Goal: Information Seeking & Learning: Learn about a topic

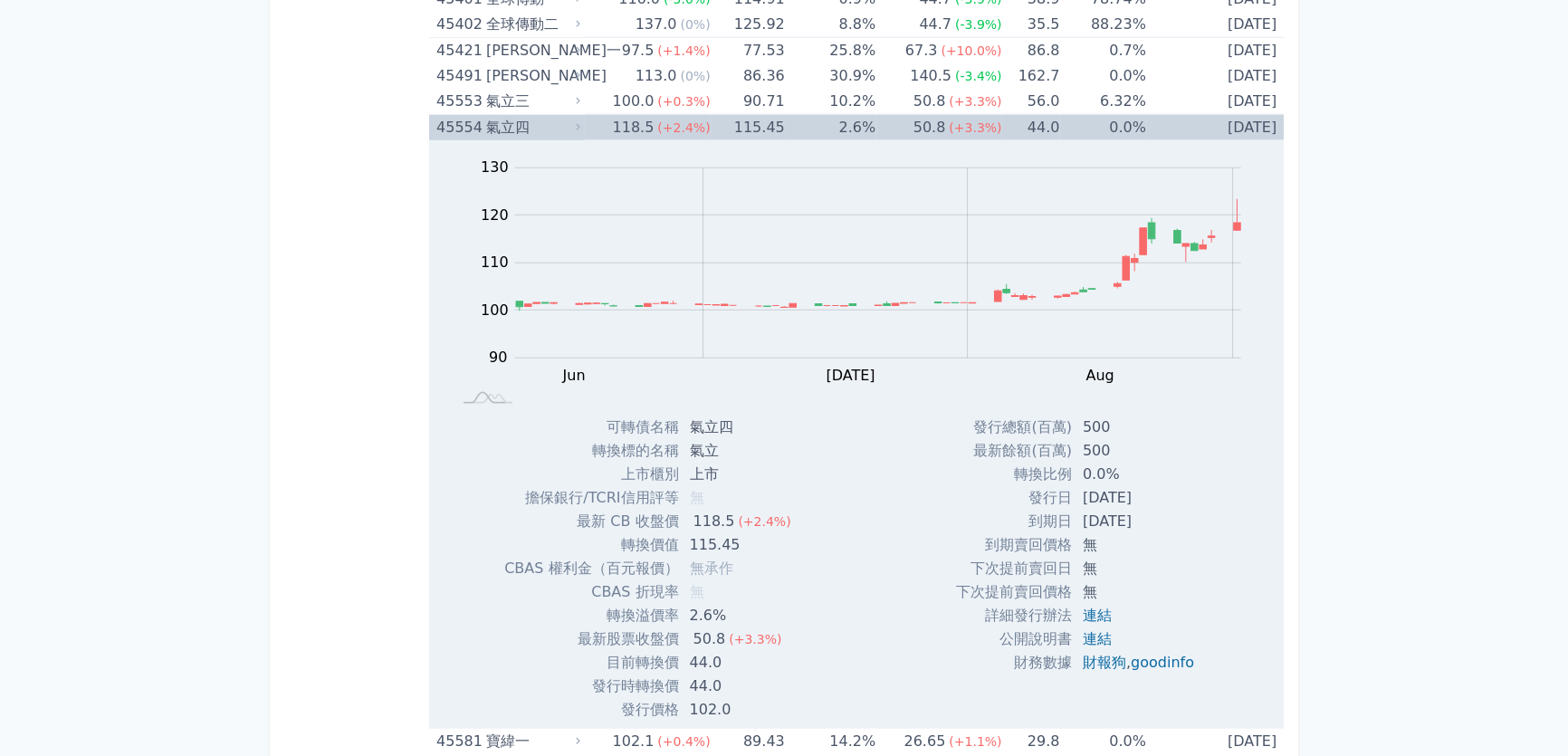
scroll to position [5561, 0]
click at [597, 115] on td "118.5 (+2.4%)" at bounding box center [646, 128] width 126 height 26
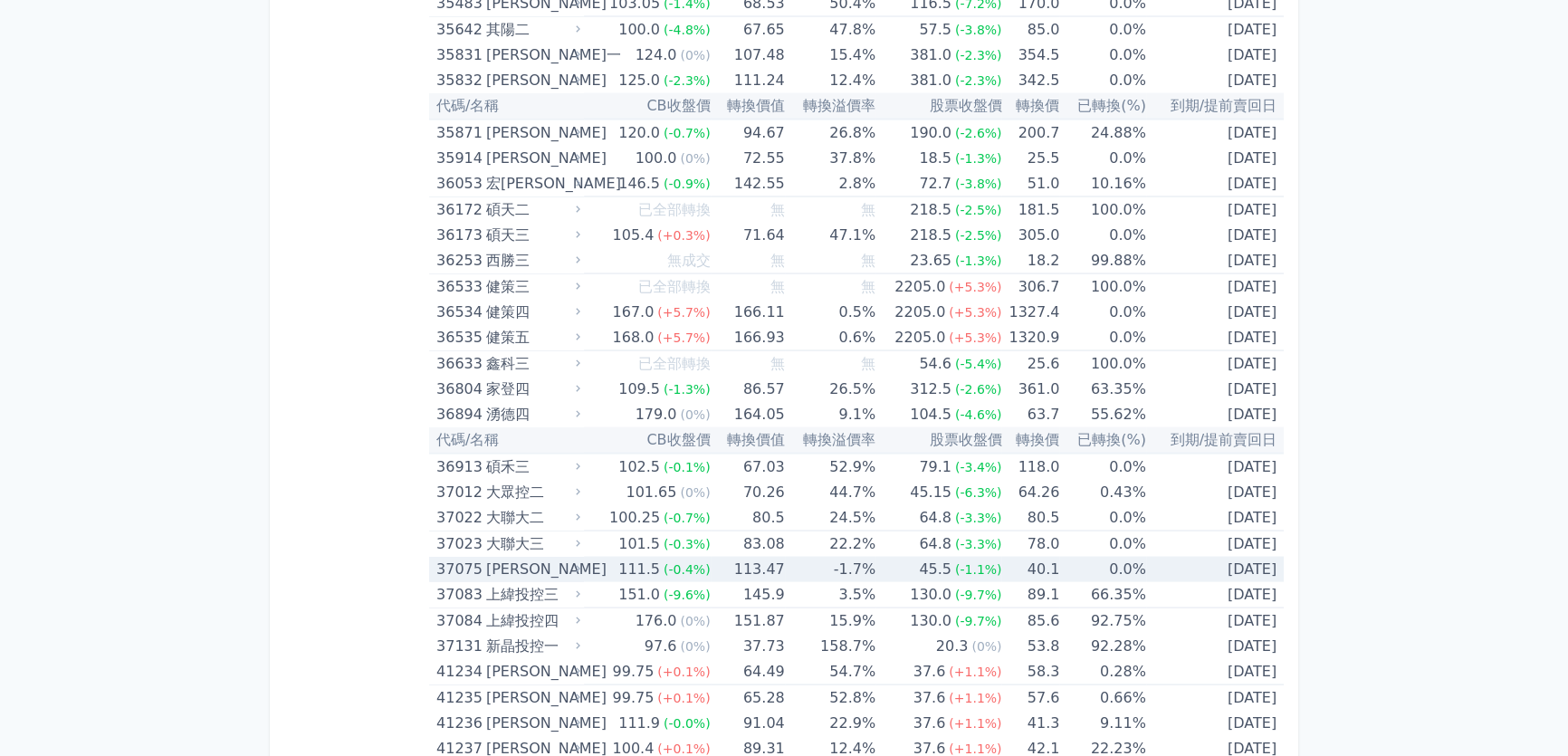
scroll to position [4326, 0]
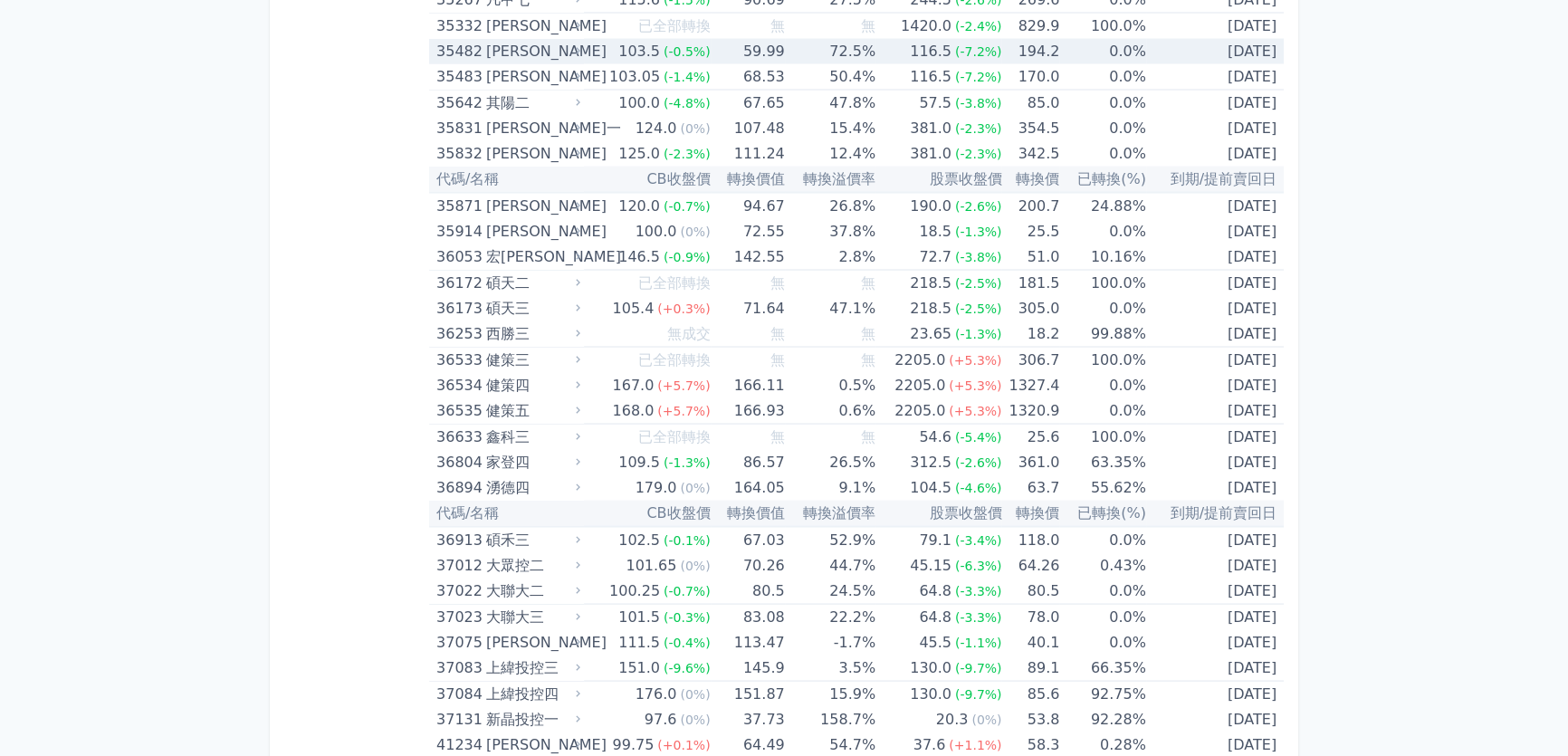
click at [504, 39] on div "[PERSON_NAME]" at bounding box center [530, 52] width 90 height 26
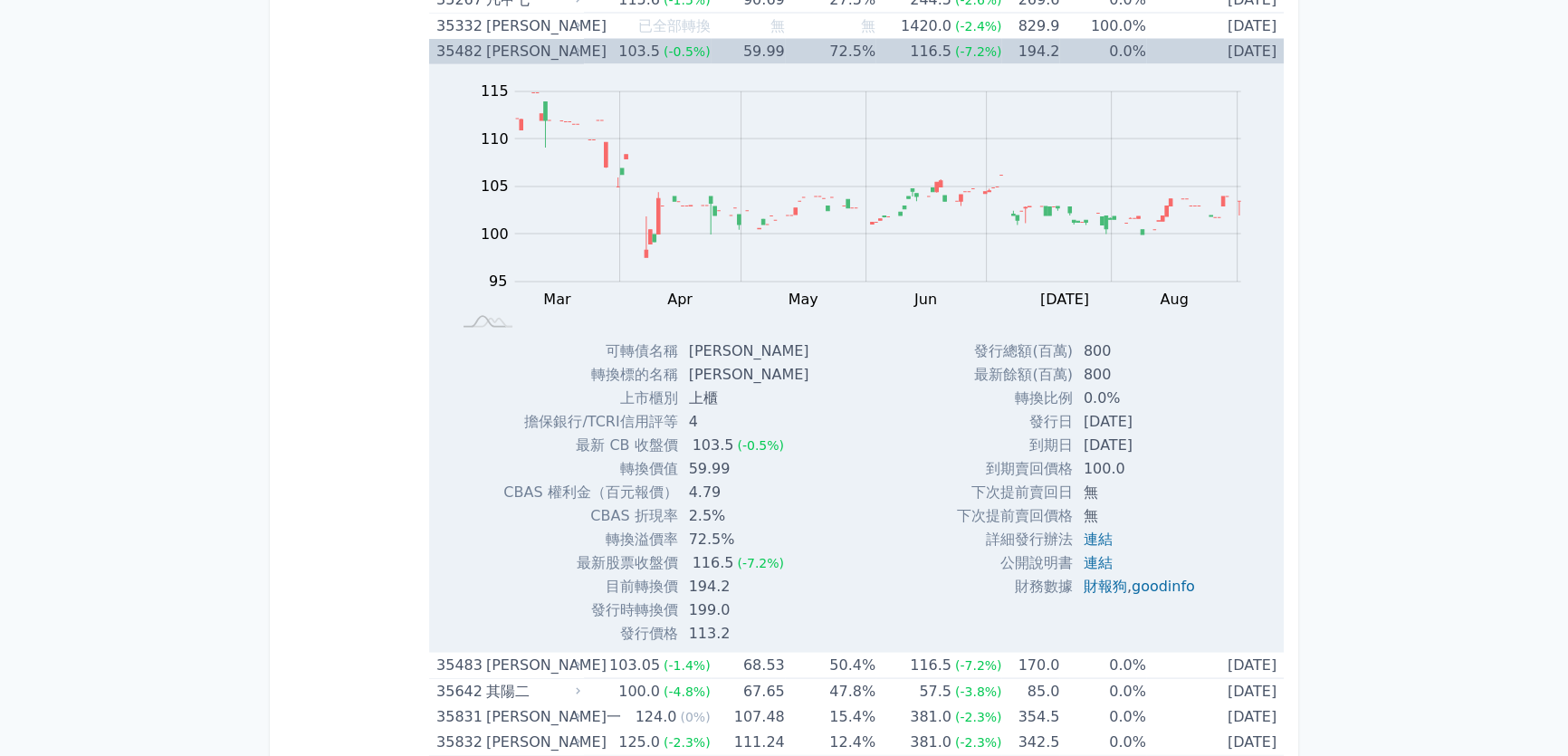
click at [495, 45] on div "[PERSON_NAME]" at bounding box center [530, 52] width 90 height 26
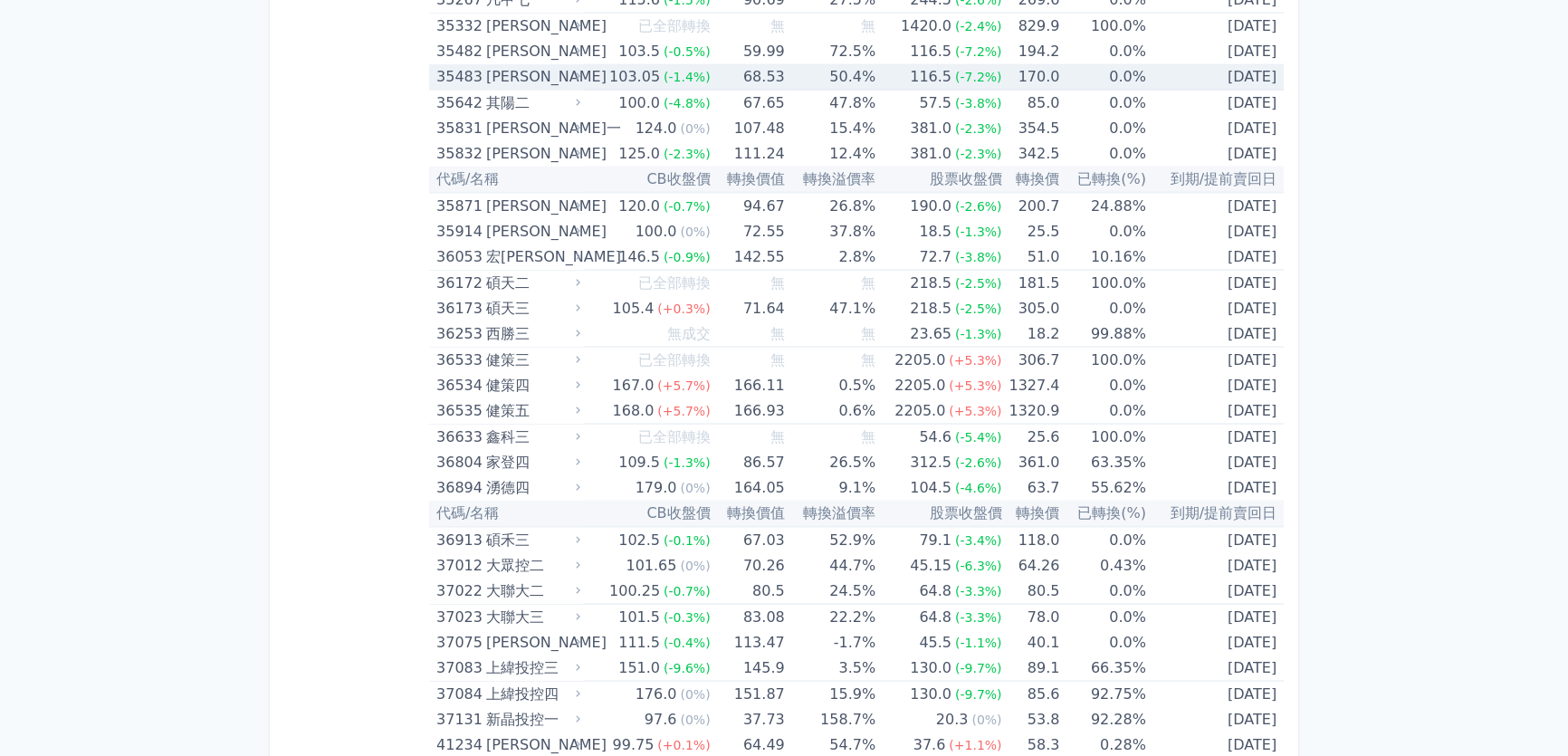
click at [496, 64] on div "[PERSON_NAME]" at bounding box center [530, 77] width 90 height 26
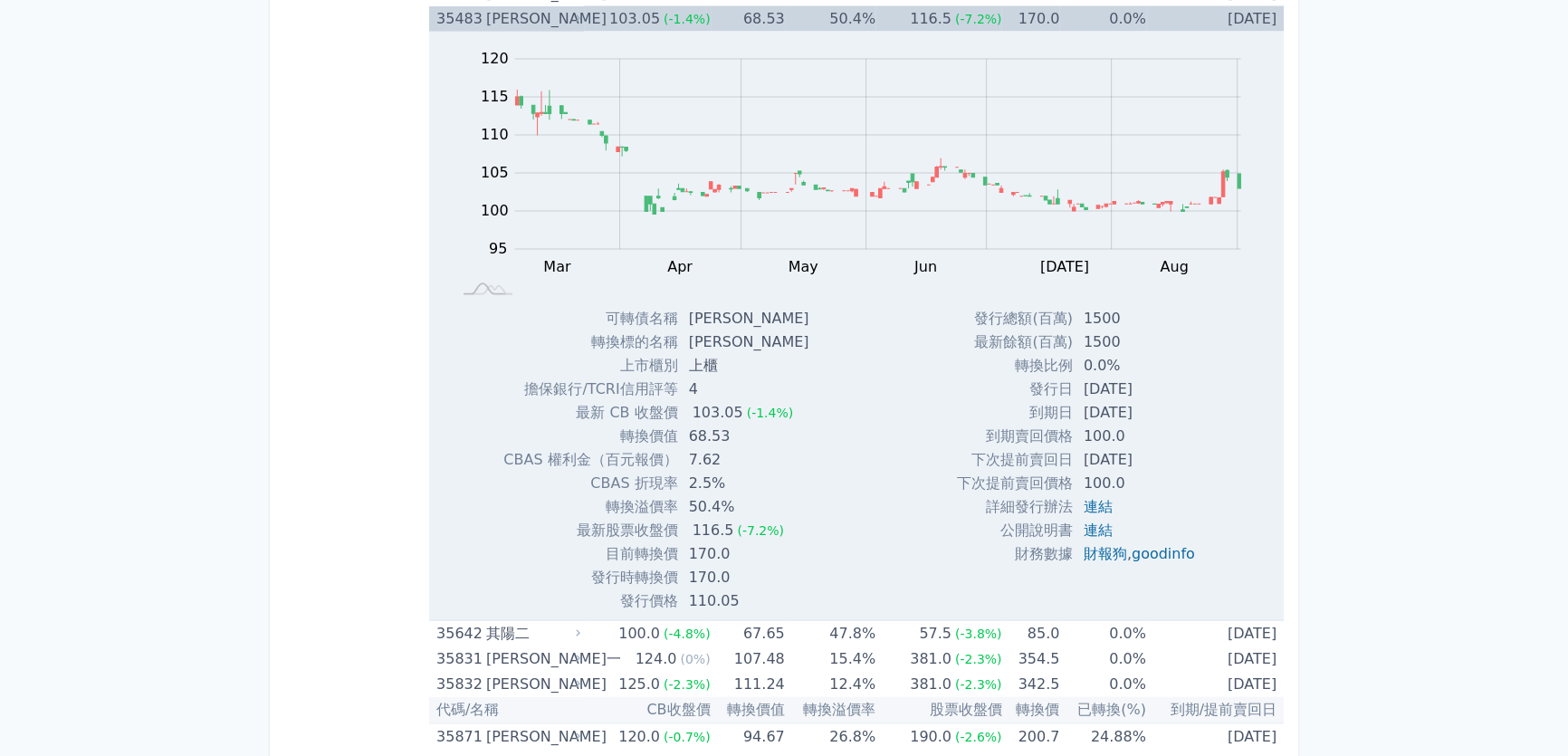
scroll to position [4408, 0]
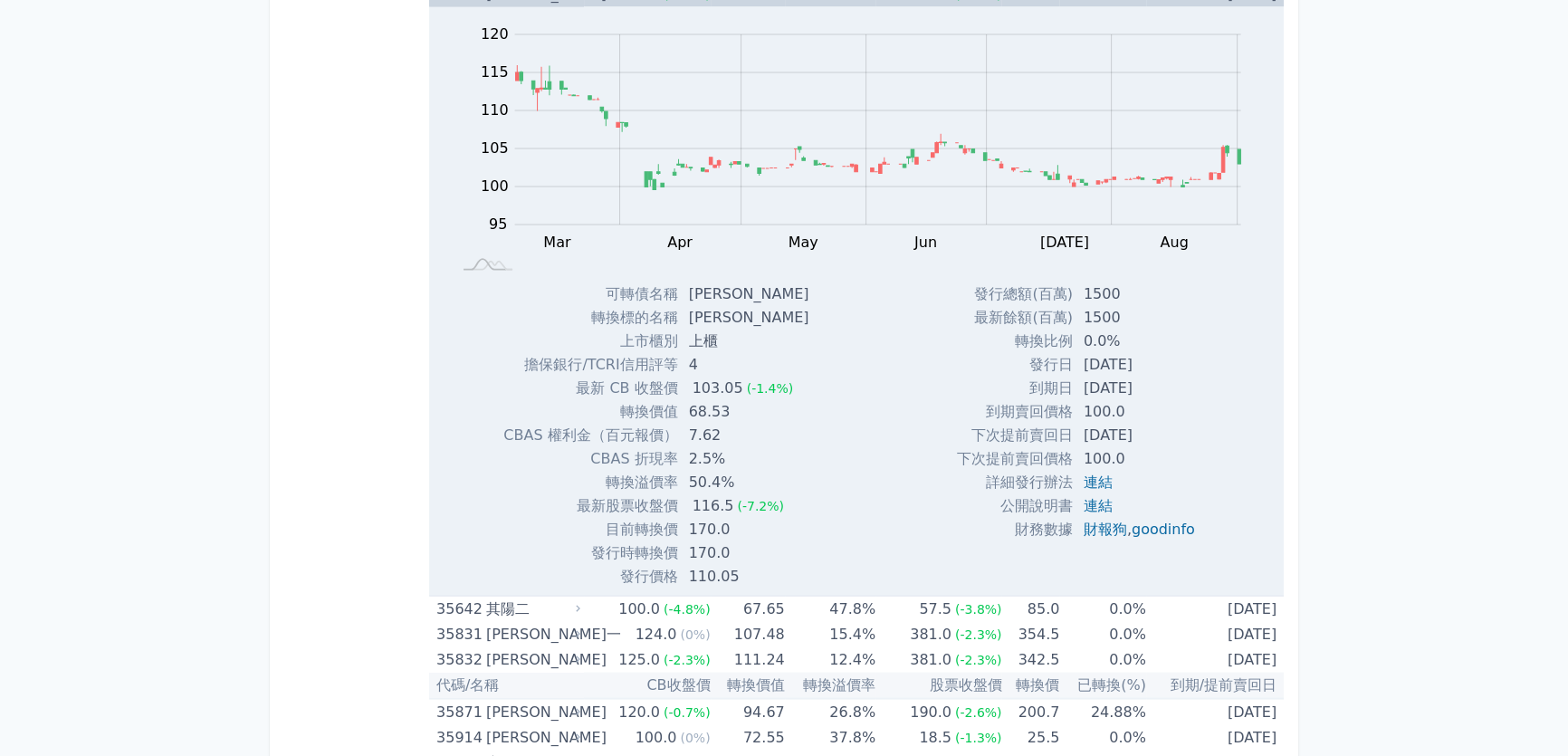
drag, startPoint x: 1071, startPoint y: 356, endPoint x: 1181, endPoint y: 360, distance: 110.1
click at [1181, 360] on td "[DATE]" at bounding box center [1141, 365] width 137 height 24
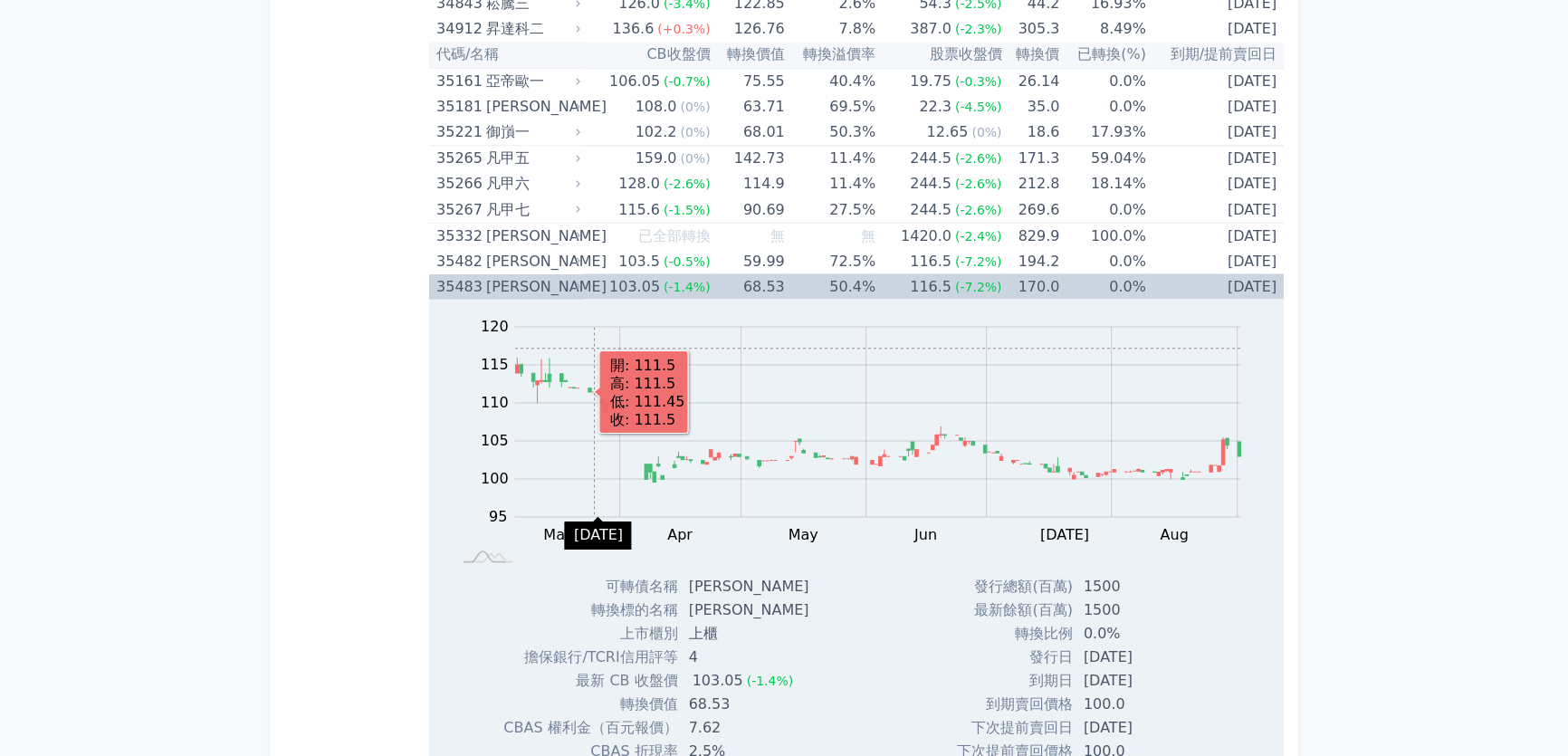
scroll to position [4080, 0]
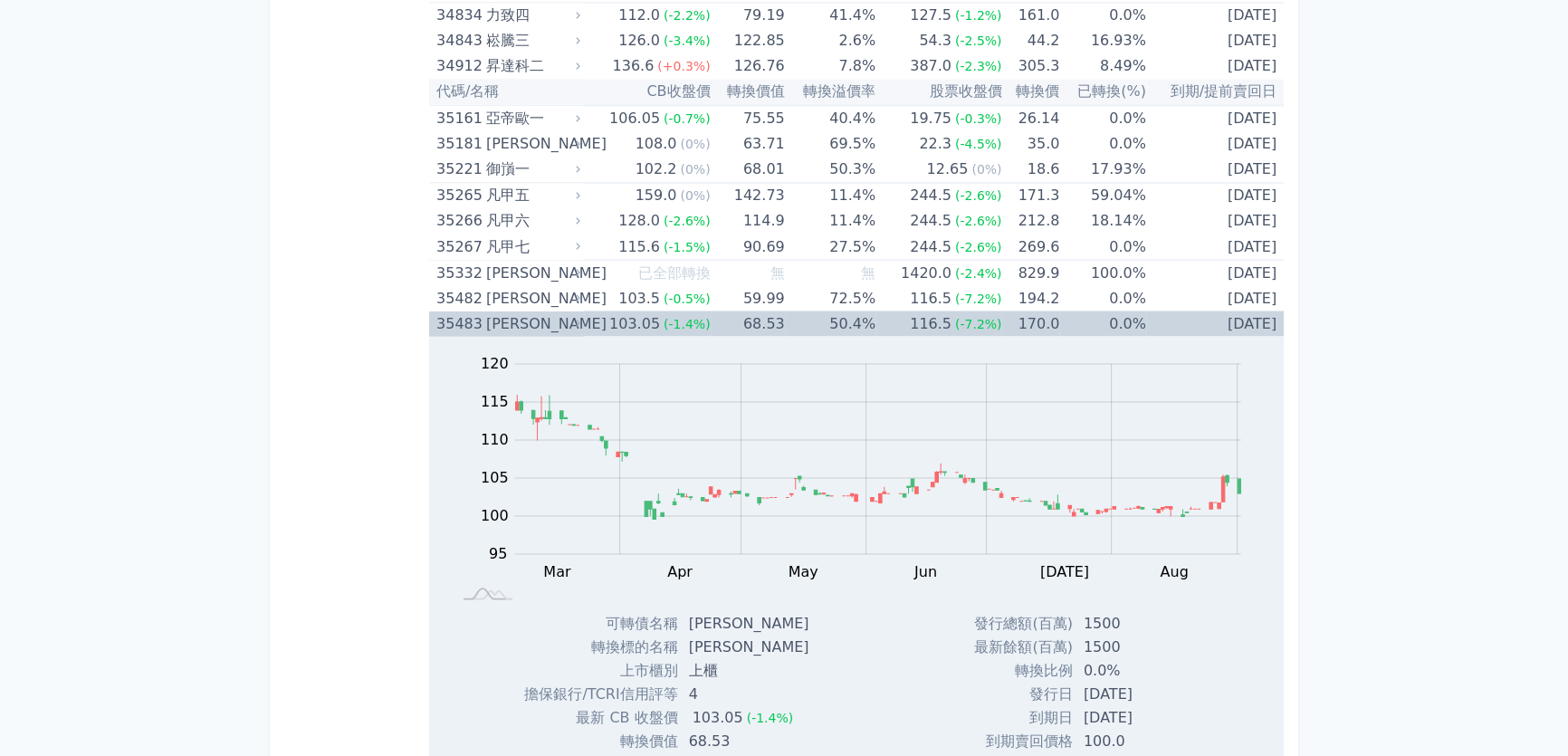
click at [544, 310] on div "[PERSON_NAME]" at bounding box center [530, 323] width 90 height 26
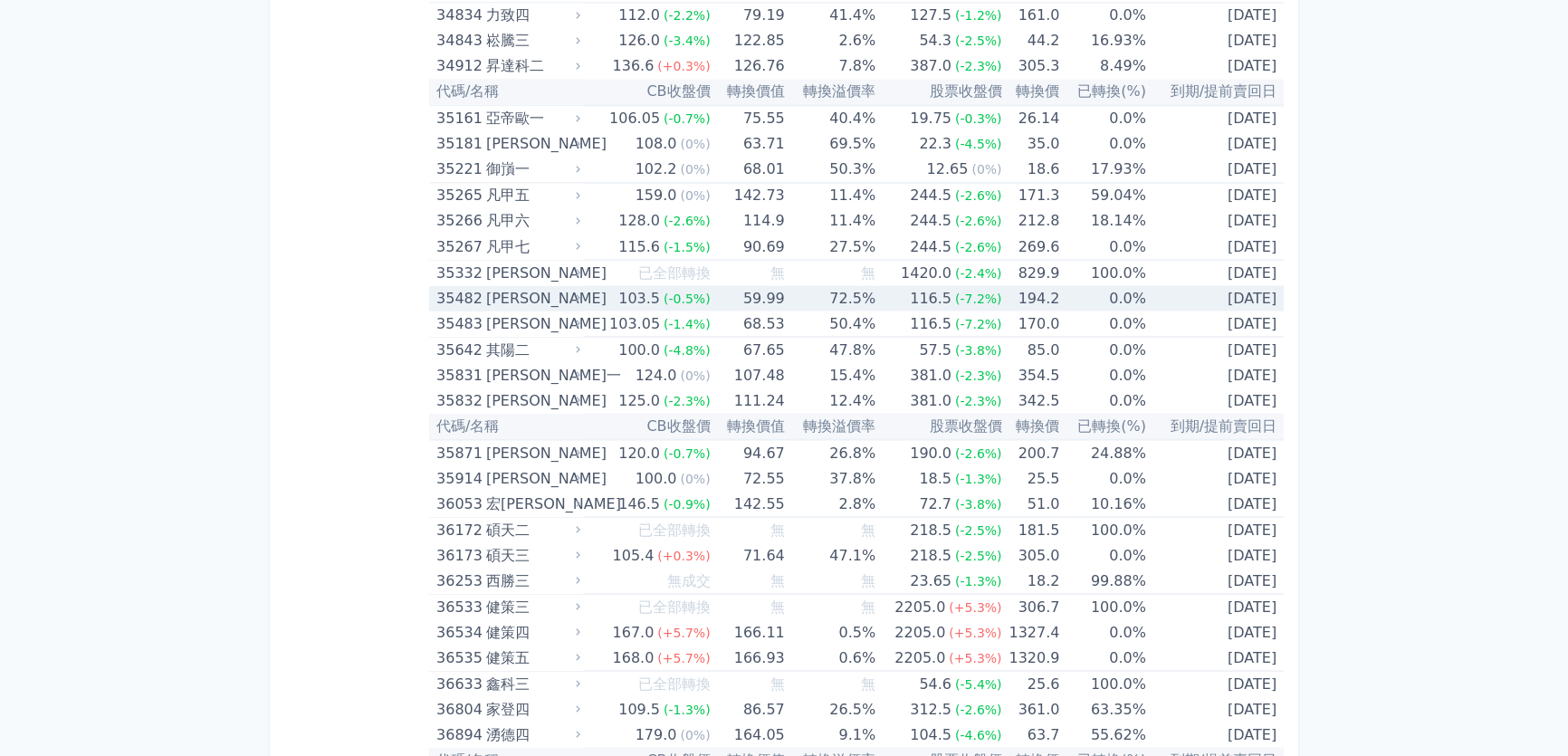
click at [550, 286] on div "[PERSON_NAME]" at bounding box center [530, 298] width 90 height 26
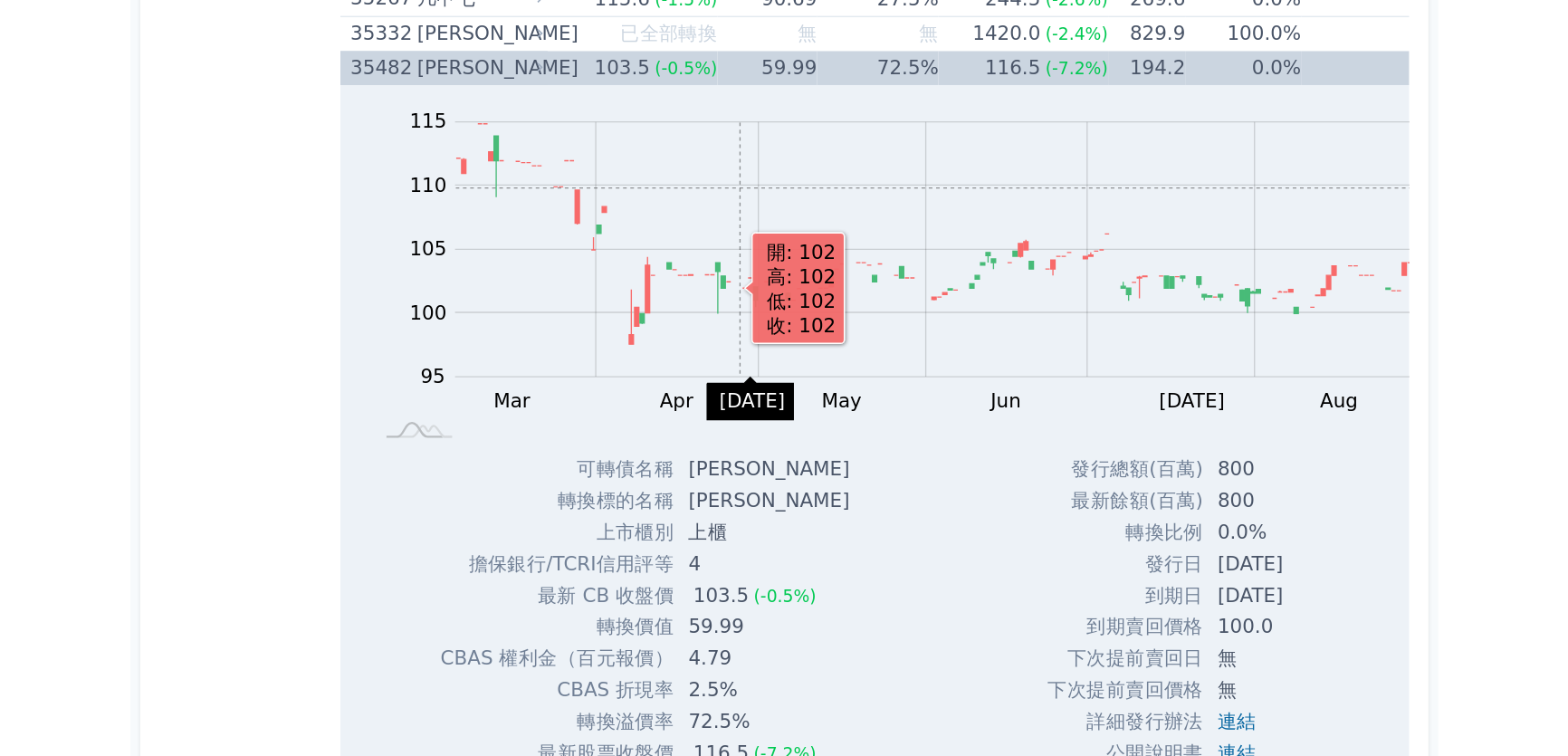
scroll to position [4326, 0]
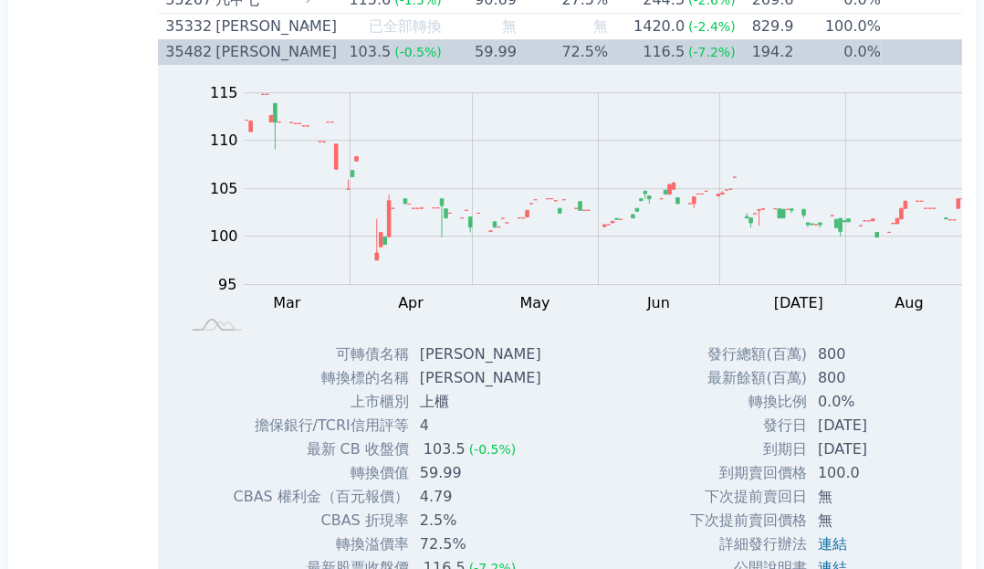
click at [249, 39] on div "[PERSON_NAME]" at bounding box center [261, 52] width 91 height 26
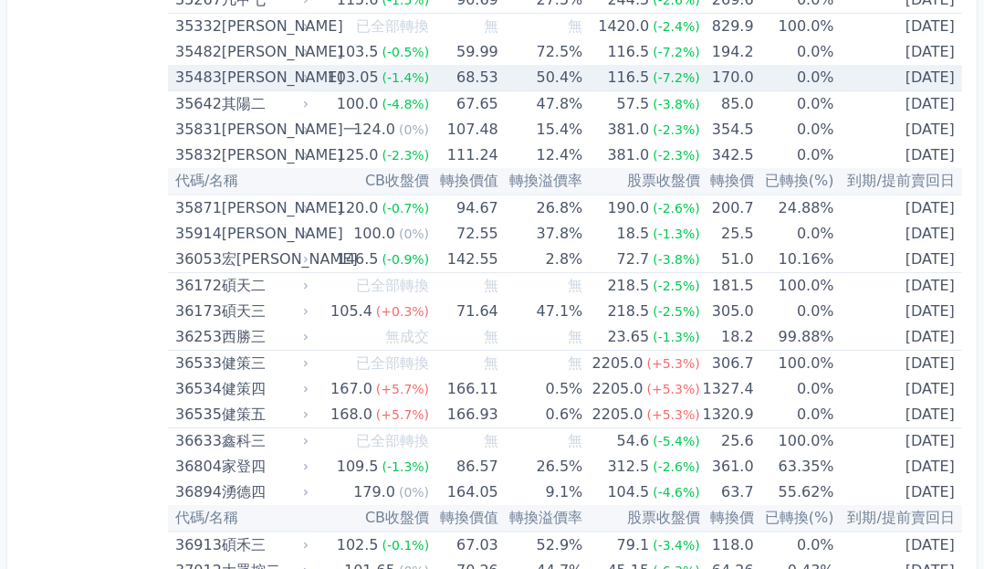
click at [293, 70] on div "[PERSON_NAME]" at bounding box center [263, 78] width 83 height 26
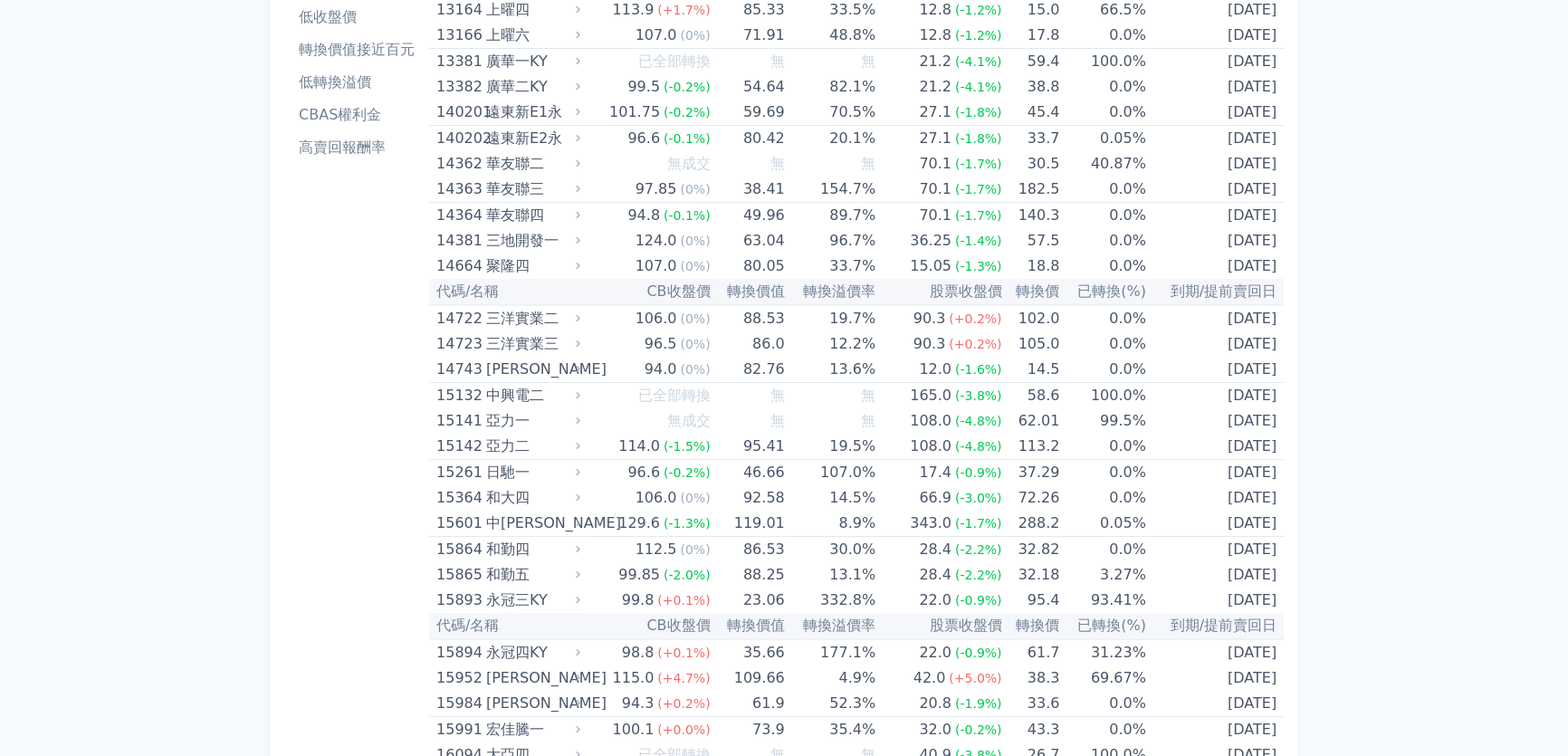
scroll to position [17, 0]
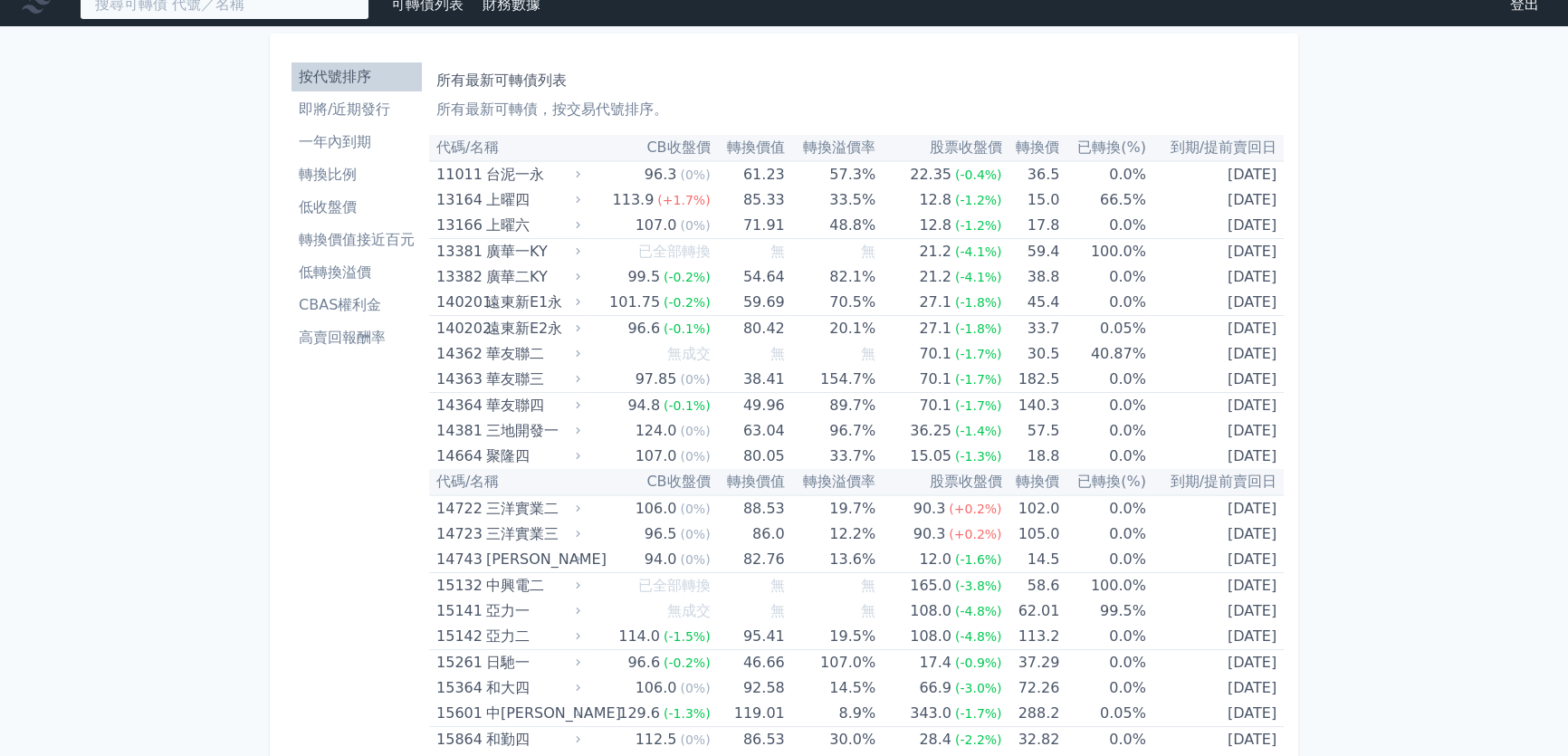
click at [237, 6] on input at bounding box center [224, 4] width 289 height 31
paste input "3376"
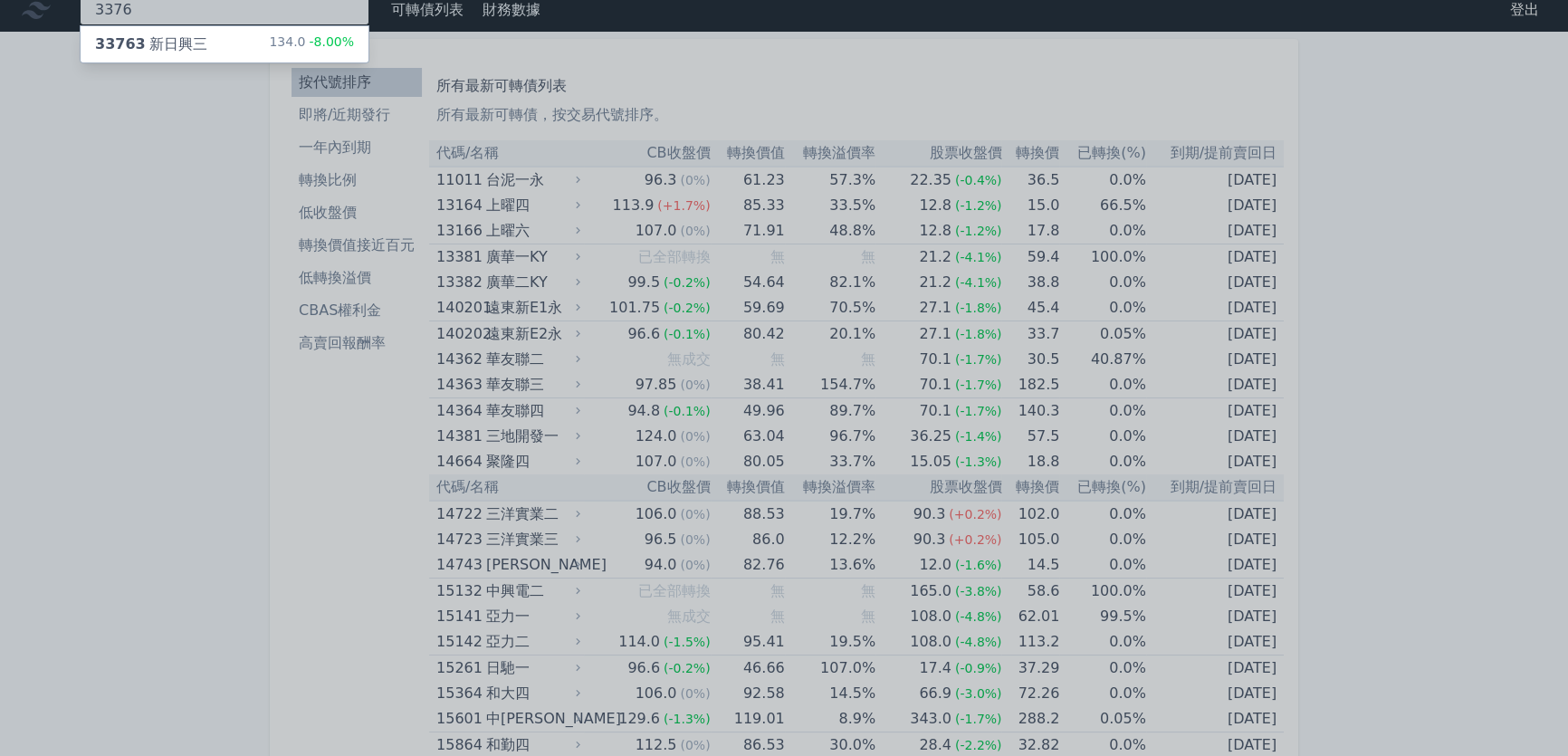
type input "3376"
click at [205, 32] on div "33763 新日興三 134.0 -8.00%" at bounding box center [224, 44] width 287 height 37
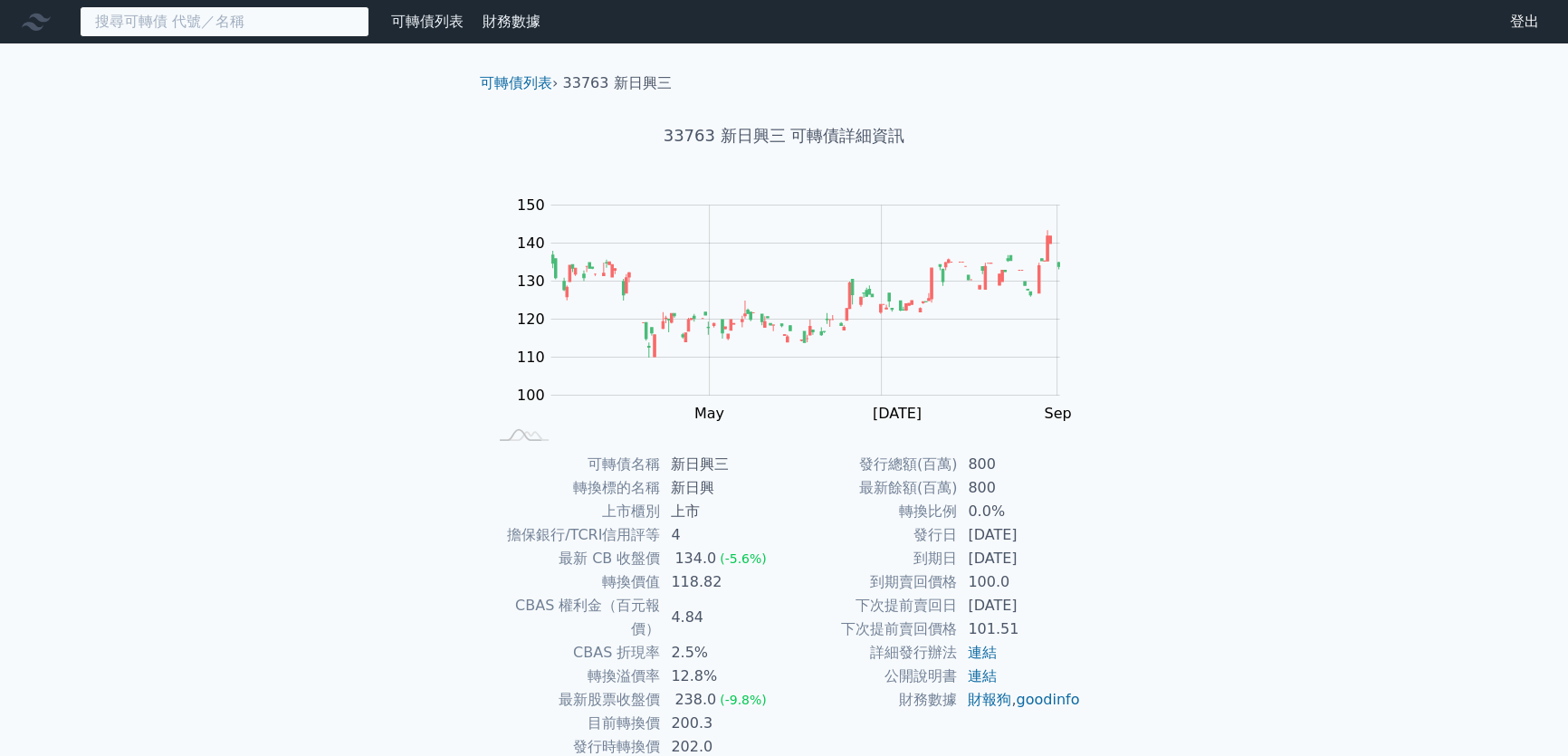
click at [219, 22] on input at bounding box center [224, 21] width 289 height 31
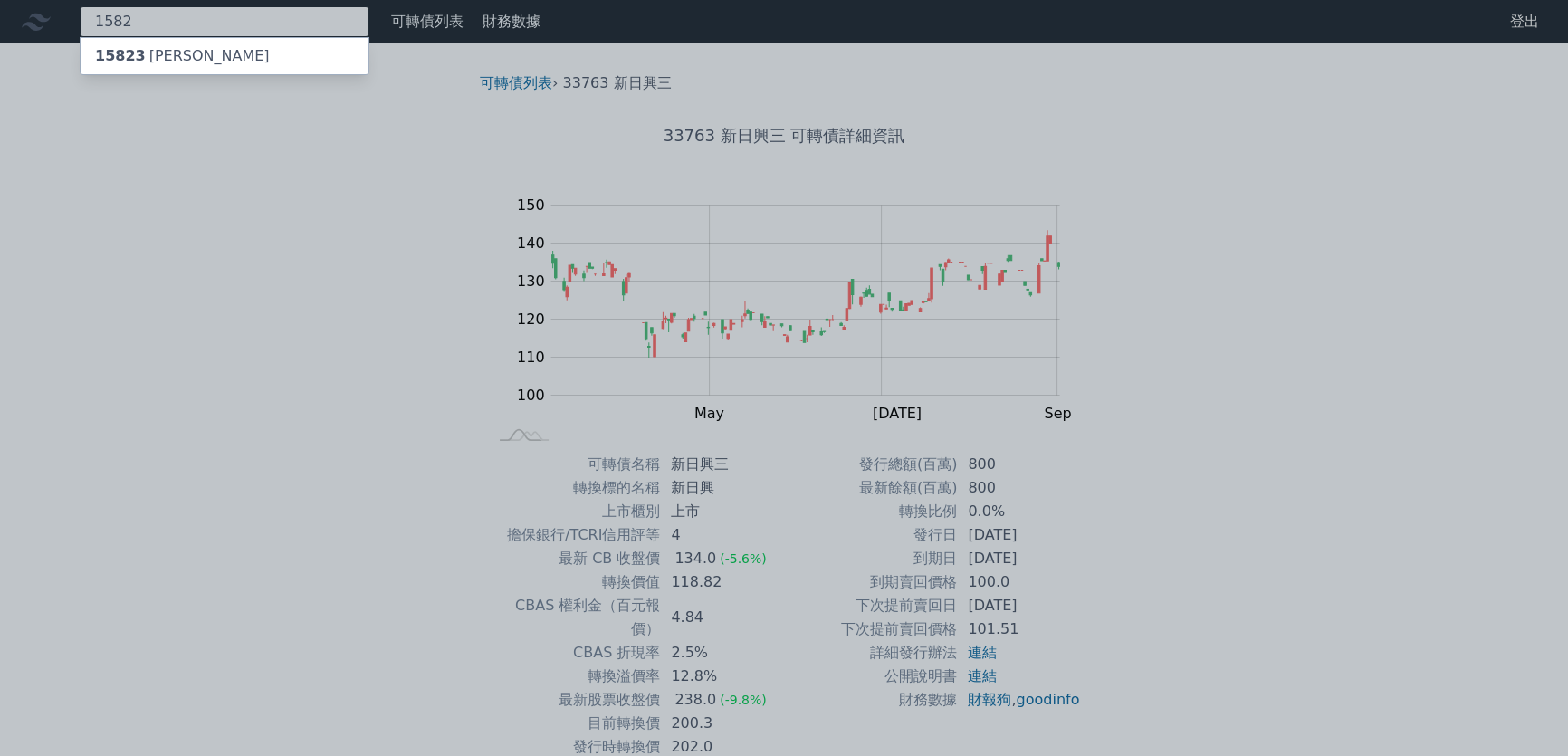
type input "1582"
click at [174, 54] on div "15823 信錦三" at bounding box center [182, 56] width 174 height 22
click at [147, 111] on div at bounding box center [784, 378] width 1568 height 756
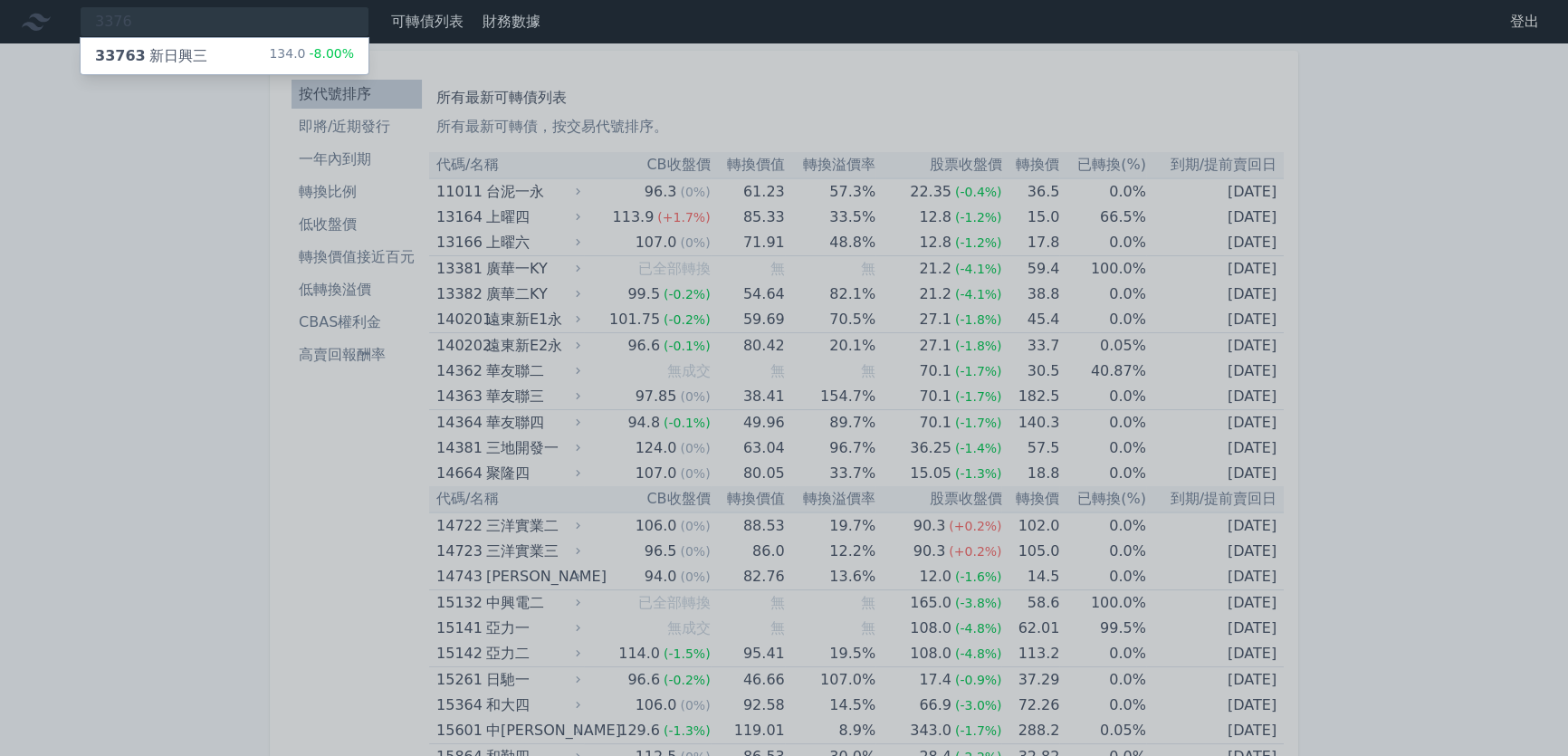
scroll to position [12, 0]
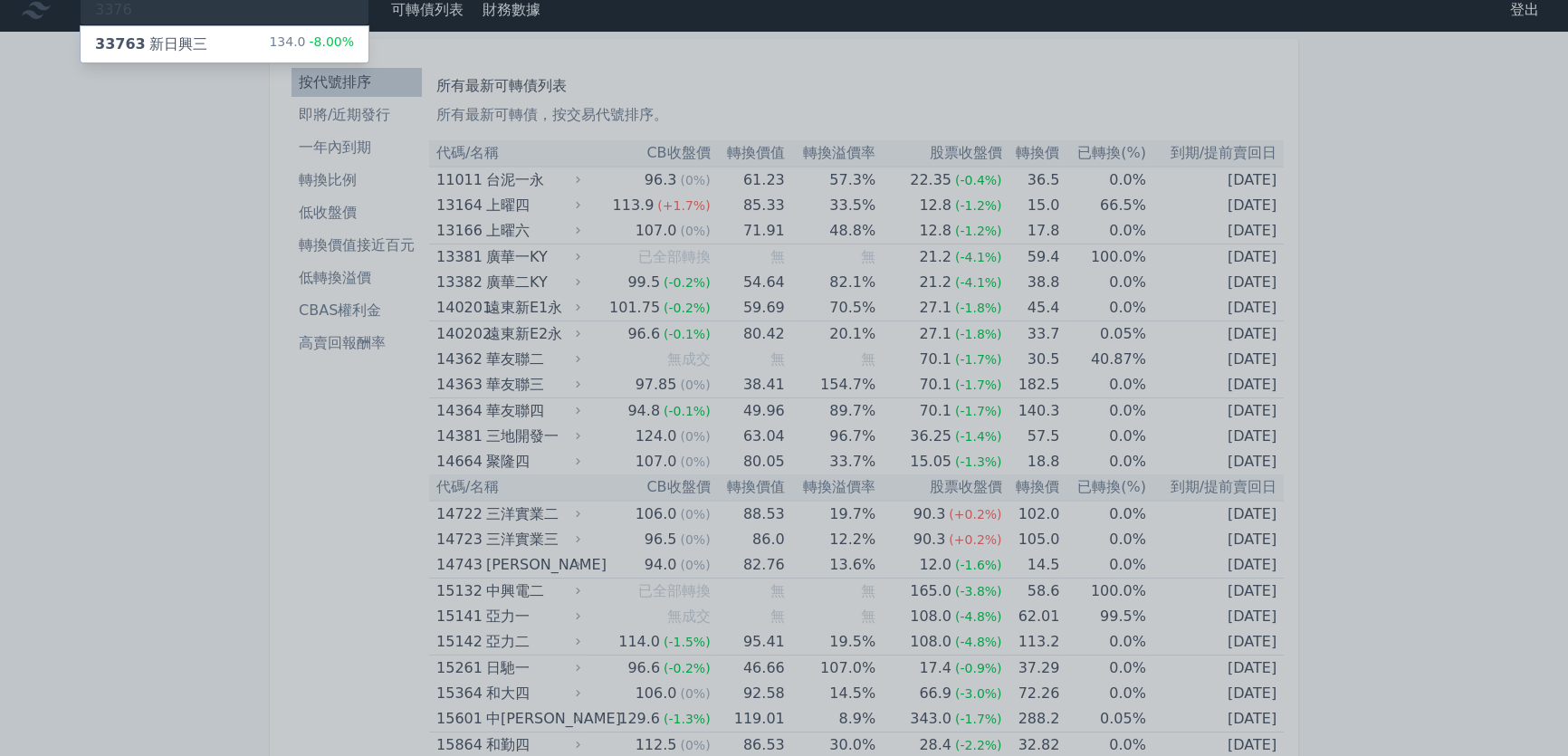
click at [190, 39] on div "33763 新日興三" at bounding box center [151, 45] width 112 height 22
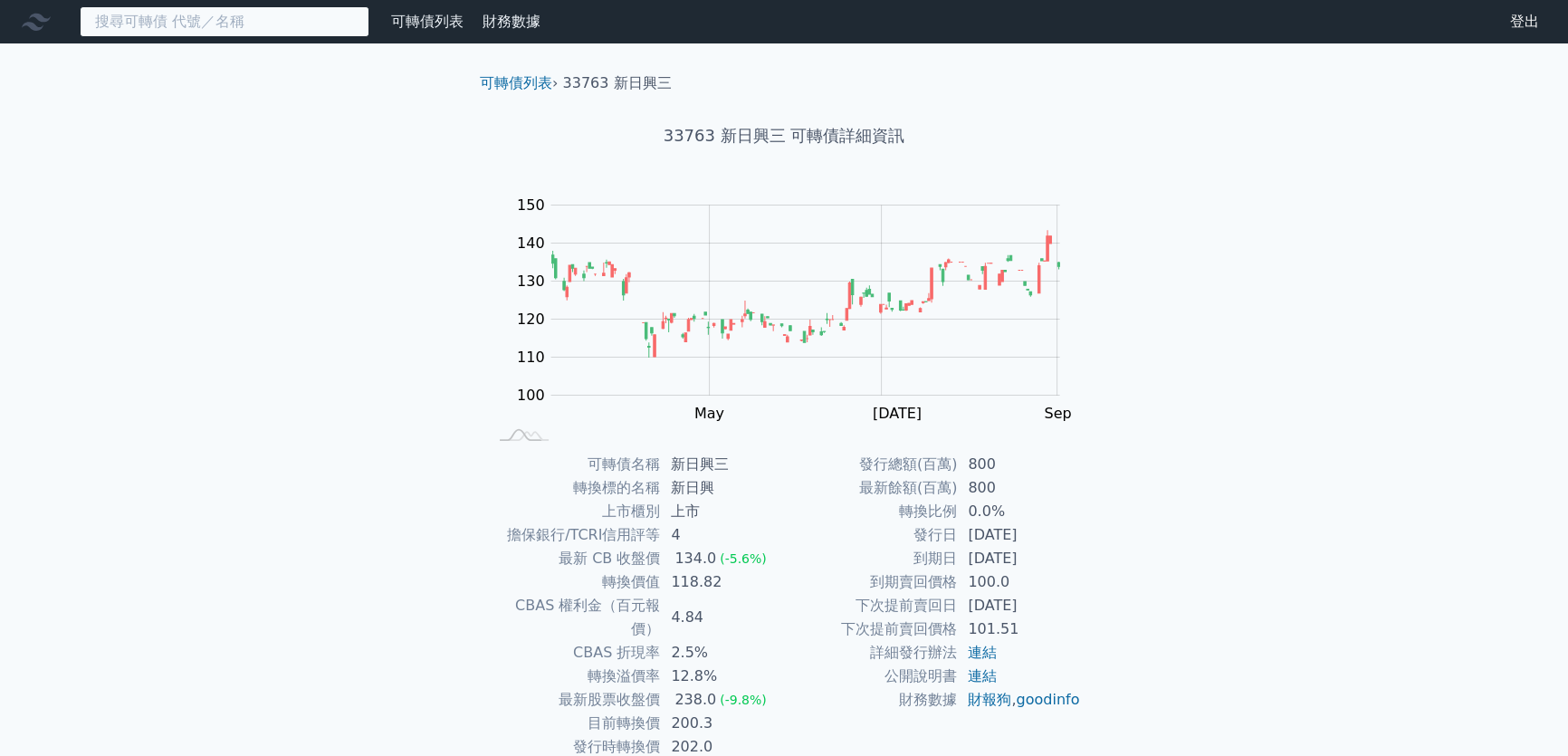
click at [195, 19] on input at bounding box center [224, 21] width 289 height 31
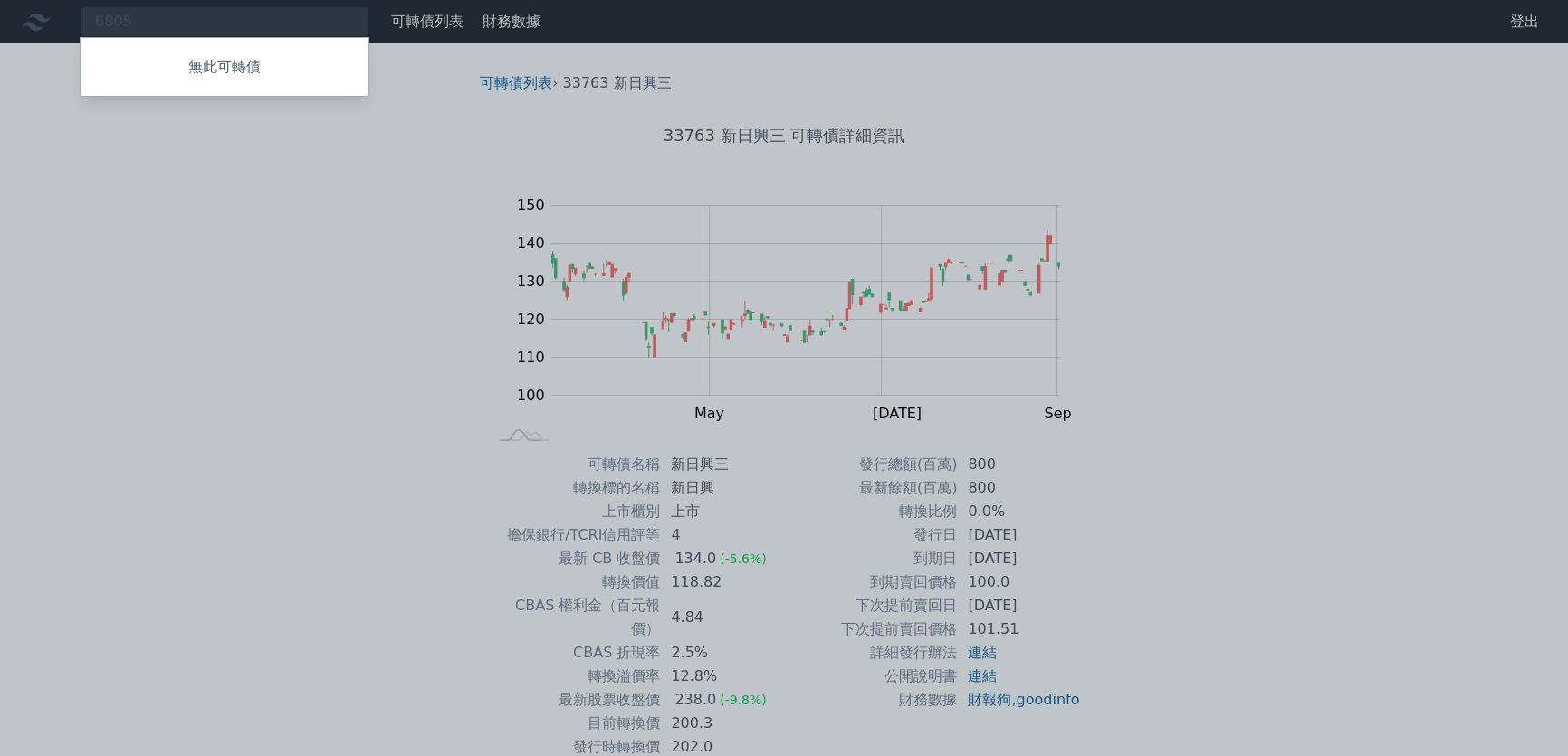
click at [199, 31] on div at bounding box center [784, 378] width 1568 height 756
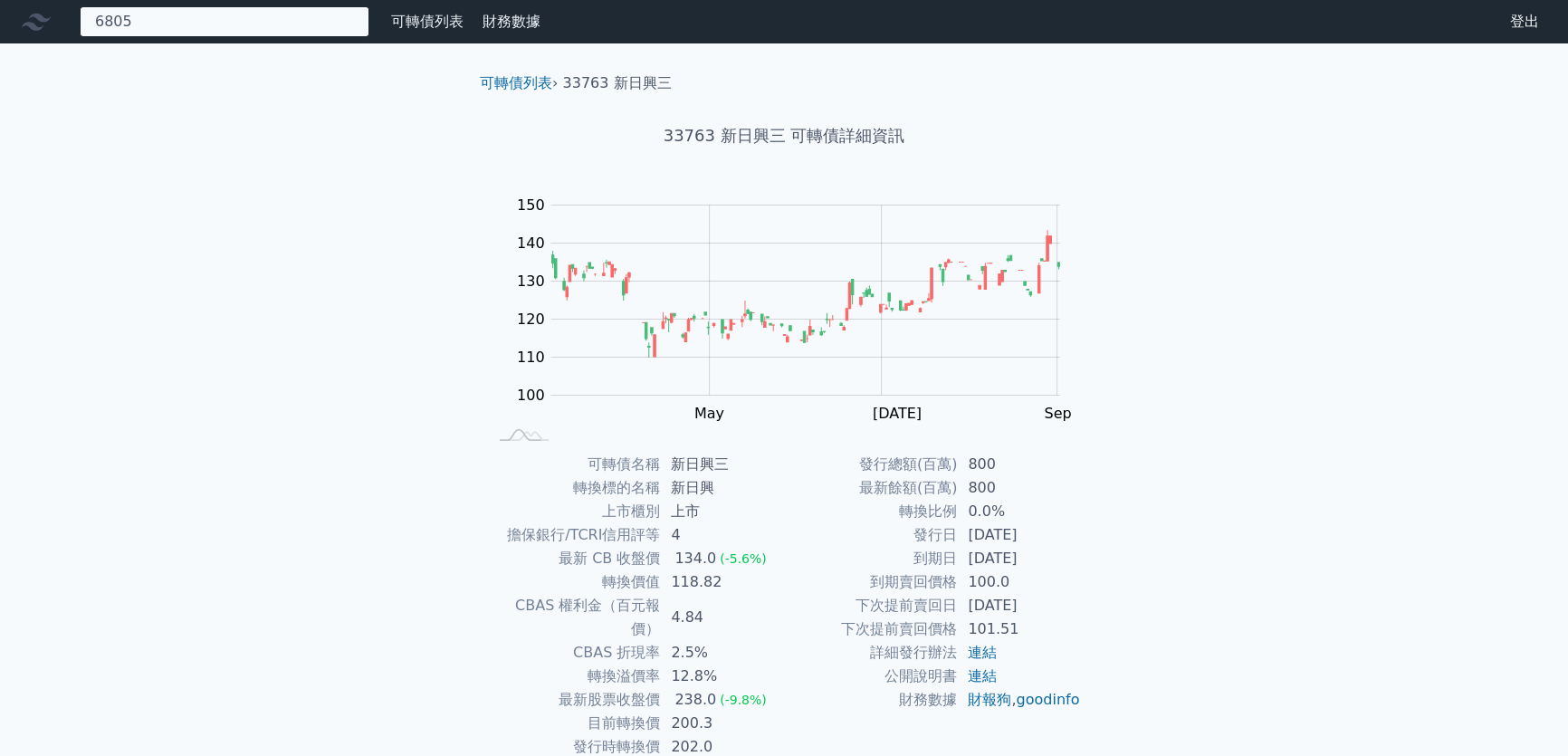
click at [180, 24] on div "6805 無此可轉債" at bounding box center [224, 21] width 289 height 31
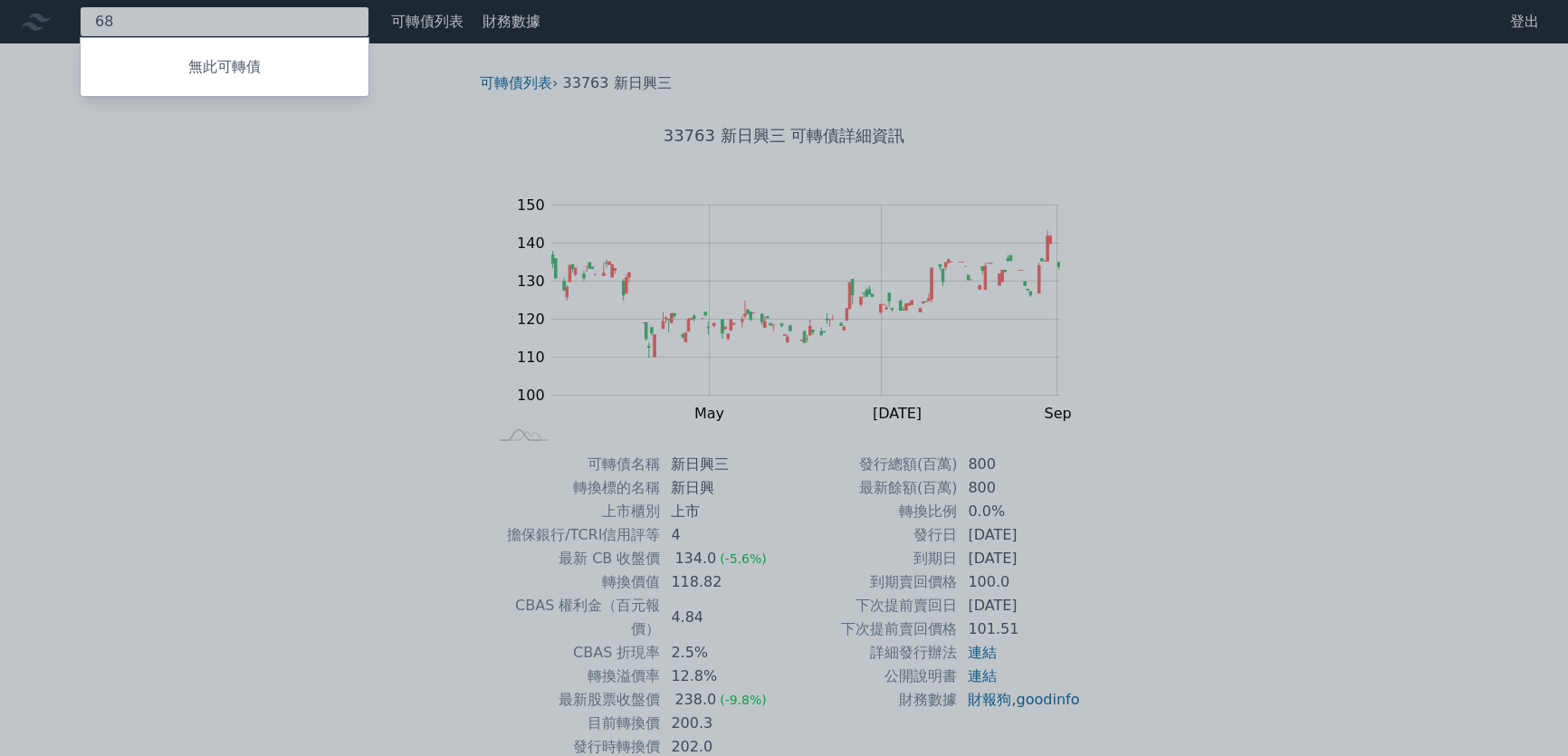
type input "6"
type input "3673"
